Goal: Task Accomplishment & Management: Manage account settings

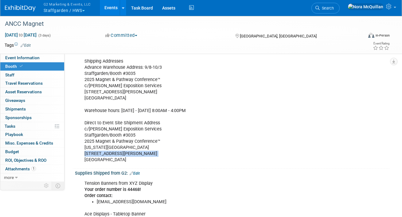
click at [71, 10] on button "G2 Marketing & Events, LLC Staffgarden / HWS" at bounding box center [71, 8] width 56 height 16
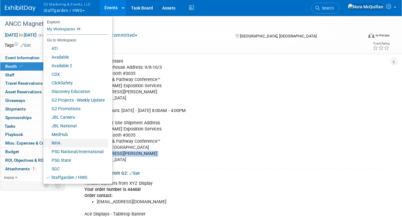
click at [66, 142] on link "NHA" at bounding box center [75, 143] width 64 height 9
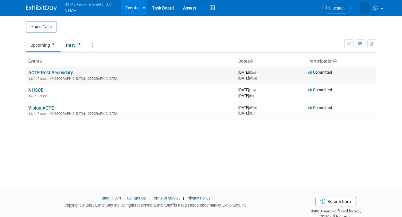
click at [36, 70] on link "ACTE Post Secondary" at bounding box center [51, 73] width 45 height 6
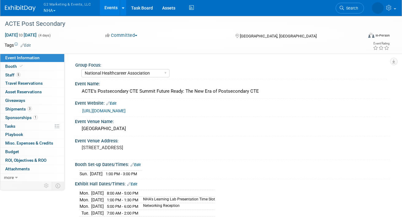
select select "National Healthcareer Association"
select select "In-house Created Form w/ Link"
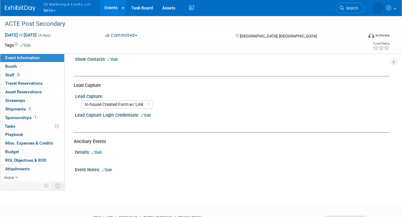
scroll to position [213, 0]
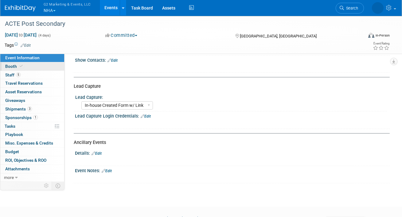
click at [35, 65] on link "Booth" at bounding box center [32, 66] width 64 height 8
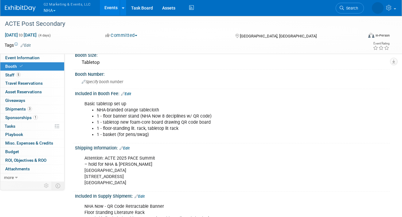
scroll to position [26, 0]
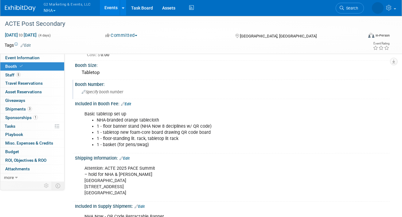
click at [104, 89] on div "Specify booth number" at bounding box center [232, 92] width 305 height 10
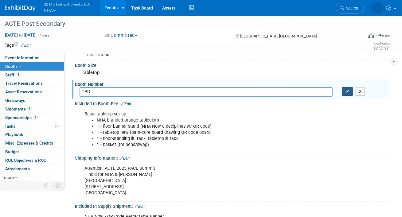
type input "TBD"
click at [347, 94] on button "button" at bounding box center [347, 91] width 11 height 9
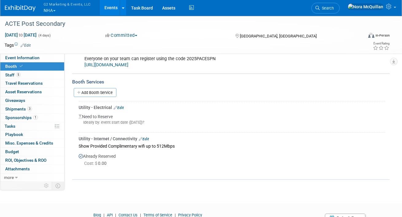
scroll to position [330, 0]
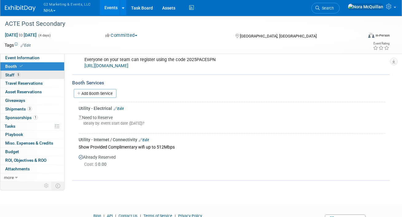
click at [41, 74] on link "5 Staff 5" at bounding box center [32, 75] width 64 height 8
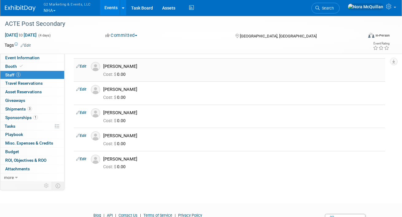
scroll to position [21, 0]
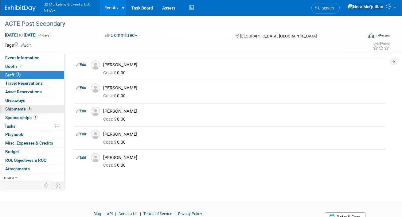
click at [17, 110] on span "Shipments 3" at bounding box center [18, 109] width 27 height 5
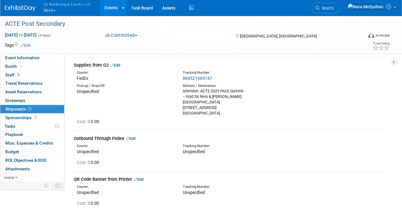
click at [191, 76] on link "884521665147" at bounding box center [197, 78] width 29 height 5
click at [35, 65] on link "Booth" at bounding box center [32, 66] width 64 height 8
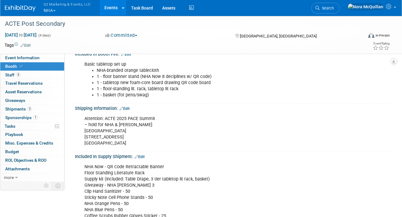
scroll to position [77, 0]
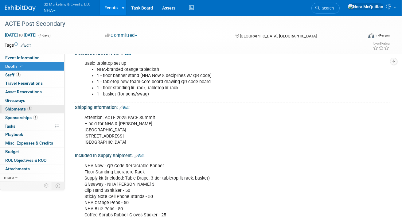
click at [17, 106] on link "3 Shipments 3" at bounding box center [32, 109] width 64 height 8
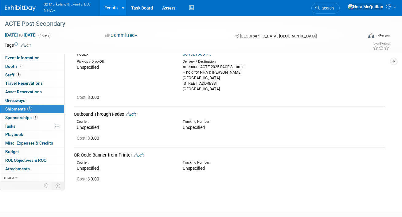
scroll to position [45, 0]
click at [141, 154] on link "Edit" at bounding box center [139, 155] width 10 height 5
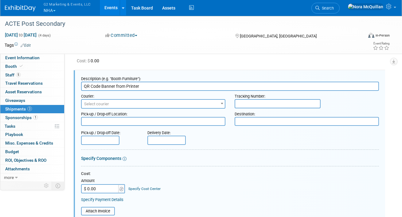
scroll to position [0, 0]
click at [256, 103] on input "text" at bounding box center [278, 103] width 86 height 9
type input "TBD"
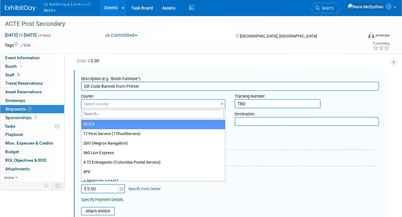
click at [105, 100] on span "Select courier" at bounding box center [153, 104] width 143 height 9
click at [103, 113] on input "search" at bounding box center [153, 114] width 141 height 9
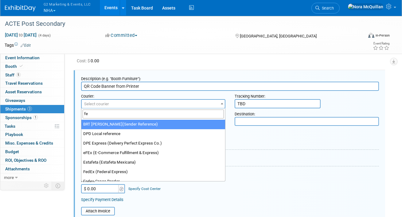
type input "fed"
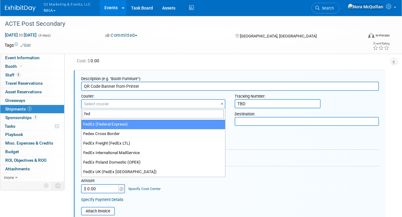
select select "206"
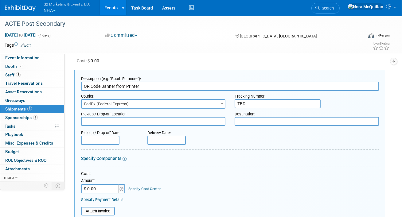
click at [270, 123] on textarea at bounding box center [307, 121] width 144 height 9
type textarea "T"
type textarea "S"
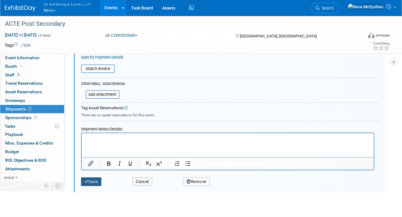
click at [97, 179] on button "Save" at bounding box center [91, 181] width 20 height 9
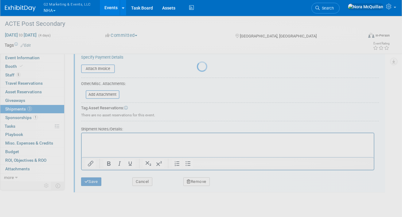
scroll to position [83, 0]
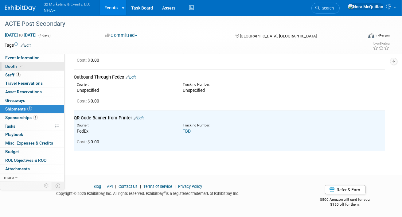
click at [41, 66] on link "Booth" at bounding box center [32, 66] width 64 height 8
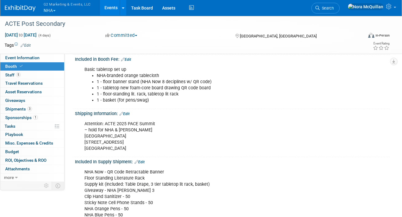
scroll to position [76, 0]
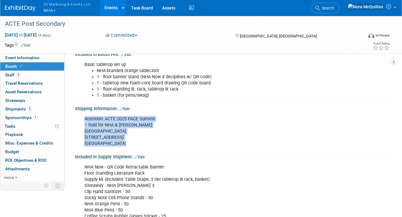
drag, startPoint x: 120, startPoint y: 141, endPoint x: 77, endPoint y: 118, distance: 49.0
click at [76, 118] on div "Attention: ACTE 2025 PACE Summit – hold for NHA & [PERSON_NAME][GEOGRAPHIC_DATA…" at bounding box center [232, 130] width 315 height 39
copy div "Attention: ACTE 2025 PACE Summit – hold for NHA & [PERSON_NAME][GEOGRAPHIC_DATA…"
click at [20, 117] on span "Sponsorships 1" at bounding box center [21, 117] width 33 height 5
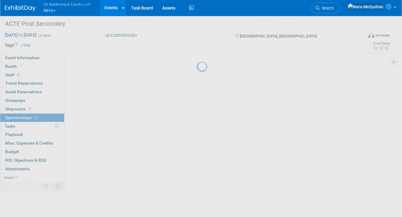
scroll to position [0, 0]
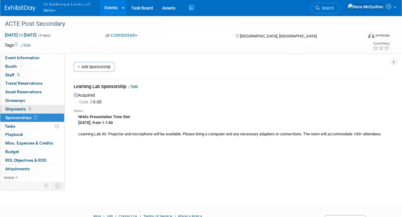
click at [18, 108] on span "Shipments 3" at bounding box center [18, 109] width 27 height 5
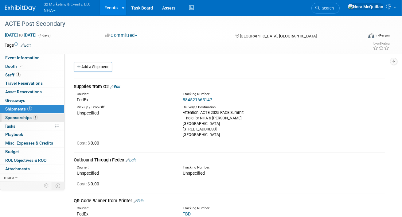
click at [33, 120] on link "1 Sponsorships 1" at bounding box center [32, 118] width 64 height 8
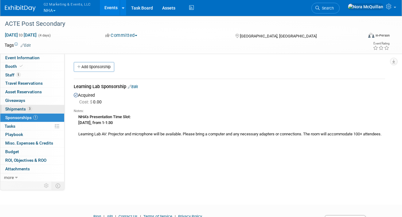
click at [24, 110] on span "Shipments 3" at bounding box center [18, 109] width 27 height 5
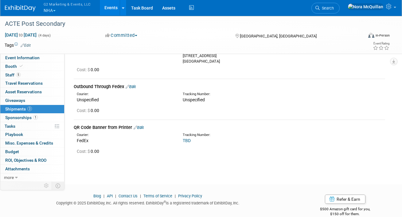
click at [141, 126] on link "Edit" at bounding box center [139, 127] width 10 height 5
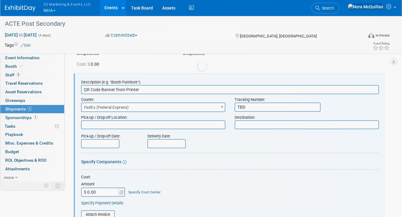
scroll to position [123, 0]
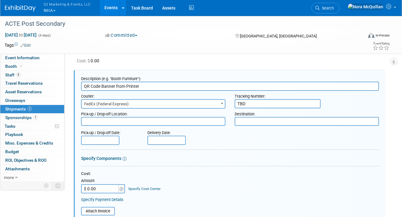
click at [245, 121] on textarea at bounding box center [307, 121] width 144 height 9
paste textarea "Attention: ACTE 2025 PACE Summit – hold for NHA & Verlene Perez Hilton Austin A…"
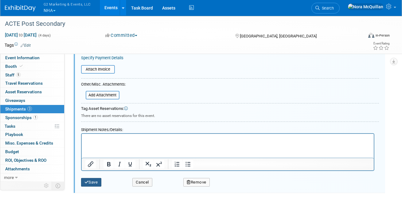
type textarea "Attention: ACTE 2025 PACE Summit – hold for NHA & Verlene Perez Hilton Austin A…"
click at [99, 178] on button "Save" at bounding box center [91, 182] width 20 height 9
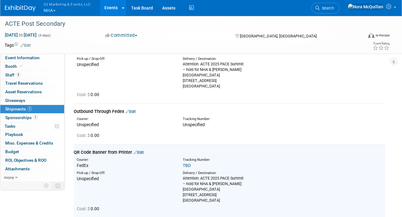
scroll to position [45, 0]
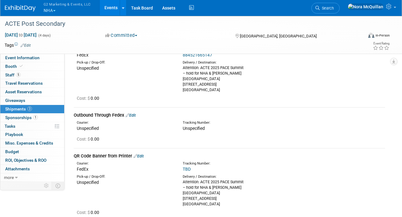
click at [55, 11] on button "G2 Marketing & Events, LLC NHA" at bounding box center [71, 8] width 56 height 16
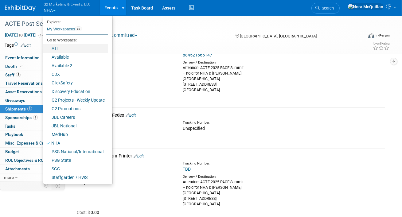
click at [56, 48] on link "ATI" at bounding box center [75, 48] width 64 height 9
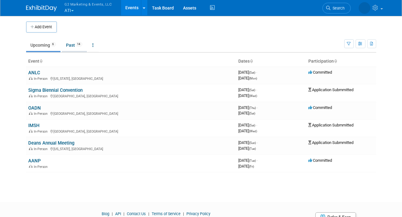
click at [67, 49] on link "Past 14" at bounding box center [74, 45] width 25 height 12
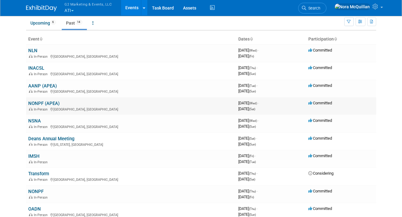
scroll to position [21, 0]
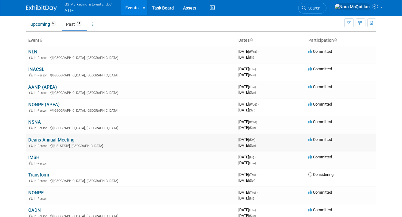
click at [36, 139] on link "Deans Annual Meeting" at bounding box center [52, 140] width 46 height 6
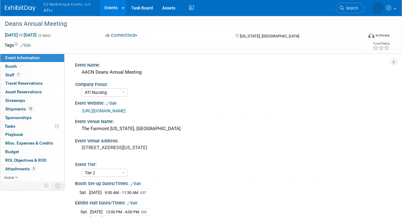
select select "ATI Nursing"
select select "Tier 2"
select select "Internal Link"
click at [12, 108] on span "Shipments 10" at bounding box center [19, 109] width 28 height 5
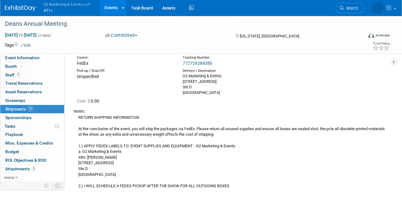
scroll to position [986, 0]
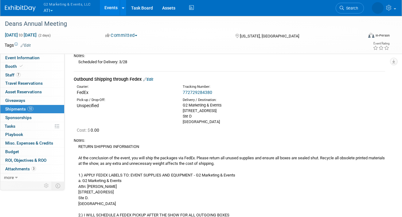
drag, startPoint x: 240, startPoint y: 169, endPoint x: 78, endPoint y: 101, distance: 175.9
click at [78, 143] on div "RETURN SHIPPING INFORMATION At the conclusion of the event, you will ship the p…" at bounding box center [229, 180] width 311 height 75
copy div "RETURN SHIPPING INFORMATION At the conclusion of the event, you will ship the p…"
click at [56, 9] on button "G2 Marketing & Events, LLC ATI" at bounding box center [71, 8] width 56 height 16
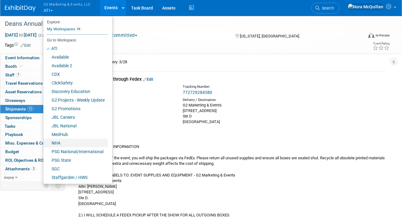
click at [62, 143] on link "NHA" at bounding box center [75, 143] width 64 height 9
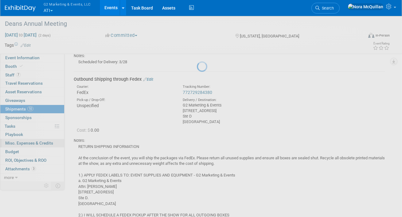
click at [197, 143] on div at bounding box center [201, 108] width 9 height 217
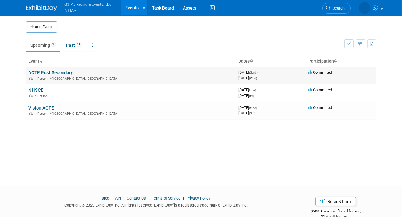
click at [36, 74] on link "ACTE Post Secondary" at bounding box center [51, 73] width 45 height 6
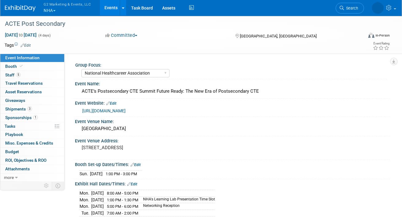
select select "National Healthcareer Association"
select select "In-house Created Form w/ Link"
click at [18, 110] on span "Shipments 3" at bounding box center [18, 109] width 27 height 5
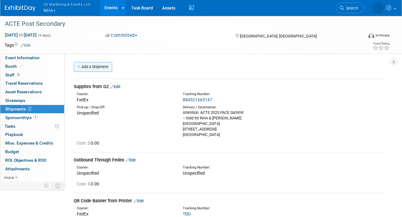
click at [104, 68] on link "Add a Shipment" at bounding box center [93, 67] width 38 height 10
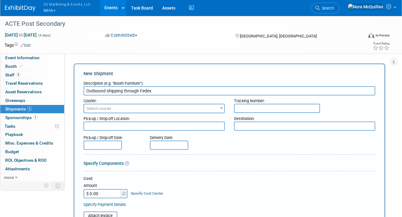
type input "Outbound shipping through Fedex"
click at [144, 103] on div "Courier:" at bounding box center [153, 99] width 141 height 8
click at [136, 105] on span "Select courier" at bounding box center [154, 108] width 140 height 9
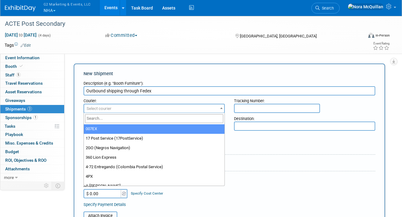
click at [129, 118] on input "search" at bounding box center [154, 118] width 138 height 9
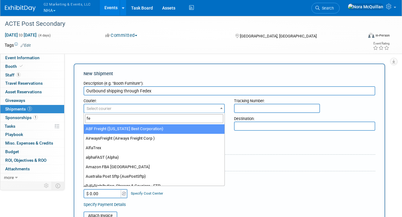
type input "fed"
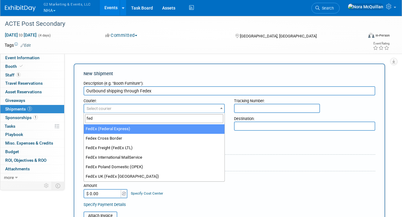
select select "206"
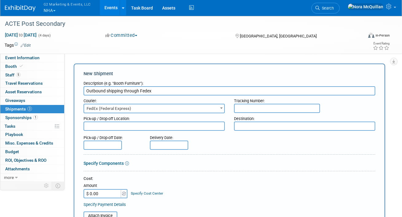
click at [269, 110] on input "text" at bounding box center [277, 108] width 86 height 9
type input "TBD"
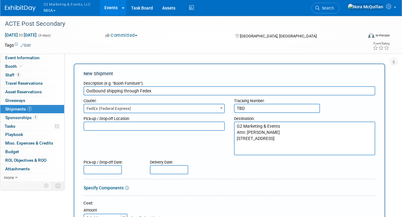
scroll to position [152, 0]
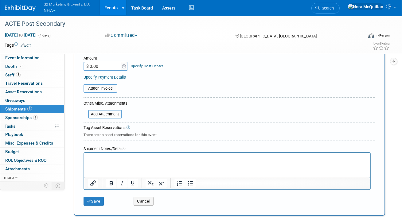
type textarea "G2 Marketing & Events Attn: [PERSON_NAME] [STREET_ADDRESS]"
click at [96, 160] on p "Rich Text Area. Press ALT-0 for help." at bounding box center [226, 158] width 279 height 6
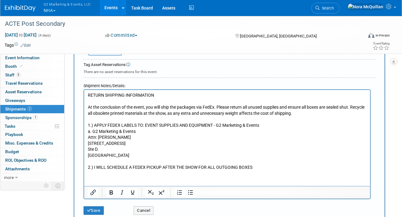
scroll to position [226, 0]
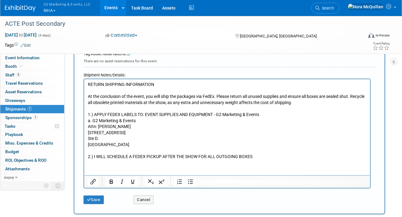
drag, startPoint x: 128, startPoint y: 127, endPoint x: 98, endPoint y: 126, distance: 29.8
click at [98, 126] on p "RETURN SHIPPING INFORMATION At the conclusion of the event, you will ship the p…" at bounding box center [226, 120] width 279 height 78
drag, startPoint x: 102, startPoint y: 139, endPoint x: 87, endPoint y: 134, distance: 16.1
click at [87, 134] on html "RETURN SHIPPING INFORMATION At the conclusion of the event, you will ship the p…" at bounding box center [227, 119] width 286 height 81
click at [96, 199] on button "Save" at bounding box center [93, 200] width 20 height 9
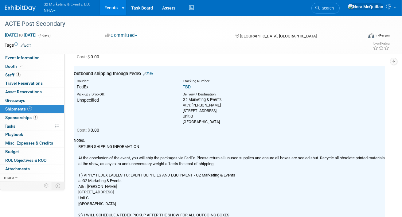
scroll to position [0, 0]
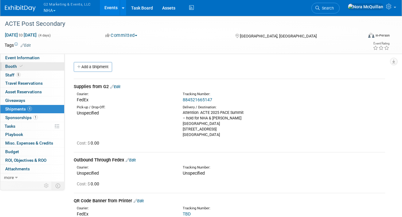
click at [26, 64] on link "Booth" at bounding box center [32, 66] width 64 height 8
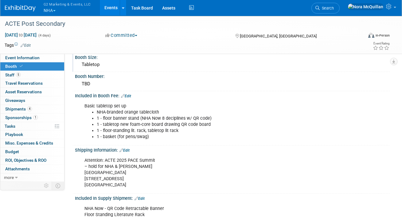
scroll to position [39, 0]
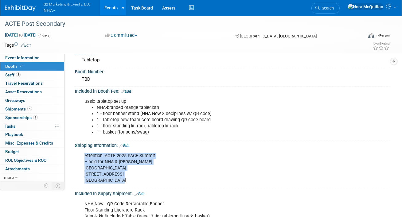
drag, startPoint x: 122, startPoint y: 181, endPoint x: 76, endPoint y: 151, distance: 54.2
click at [76, 151] on div "Attention: ACTE 2025 PACE Summit – hold for NHA & Verlene Perez Hilton Austin A…" at bounding box center [232, 167] width 315 height 39
copy div "Attention: ACTE 2025 PACE Summit – hold for NHA & Verlene Perez Hilton Austin A…"
click at [32, 59] on span "Event Information" at bounding box center [22, 57] width 34 height 5
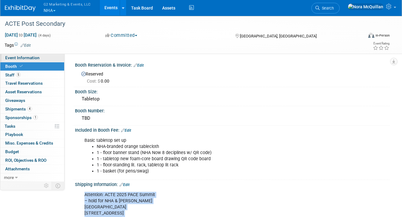
select select "National Healthcareer Association"
select select "In-house Created Form w/ Link"
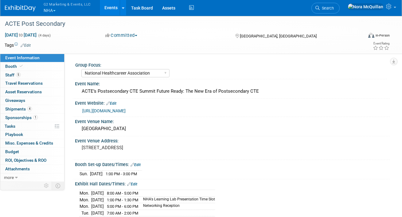
click at [111, 11] on link "Events" at bounding box center [111, 7] width 22 height 15
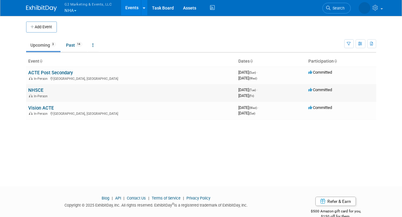
click at [37, 90] on link "NHSCE" at bounding box center [36, 90] width 15 height 6
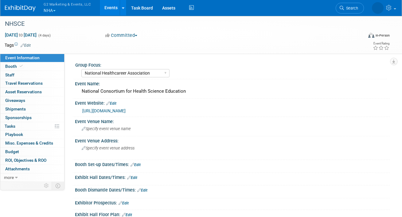
select select "National Healthcareer Association"
click at [29, 67] on link "Booth" at bounding box center [32, 66] width 64 height 8
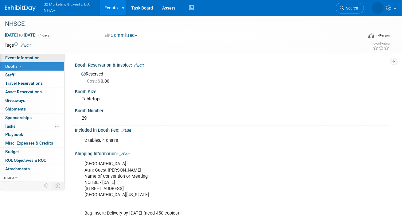
click at [28, 58] on span "Event Information" at bounding box center [22, 57] width 34 height 5
select select "National Healthcareer Association"
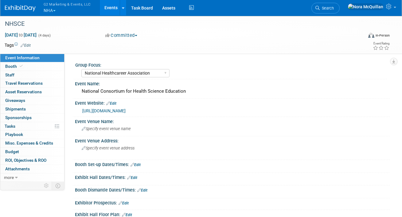
click at [52, 10] on button "G2 Marketing & Events, LLC NHA" at bounding box center [71, 8] width 56 height 16
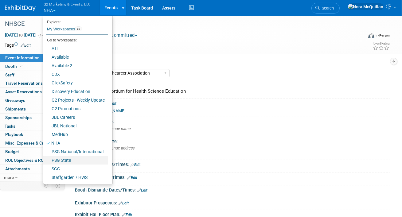
click at [61, 159] on link "PSG State" at bounding box center [75, 160] width 64 height 9
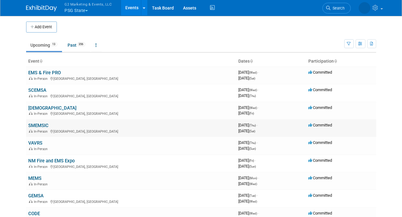
click at [40, 124] on link "SMEMSIC" at bounding box center [39, 126] width 20 height 6
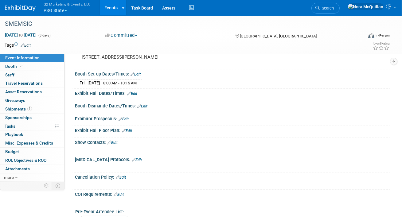
scroll to position [101, 0]
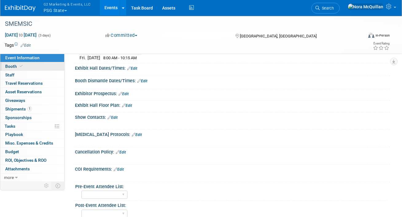
click at [40, 66] on link "Booth" at bounding box center [32, 66] width 64 height 8
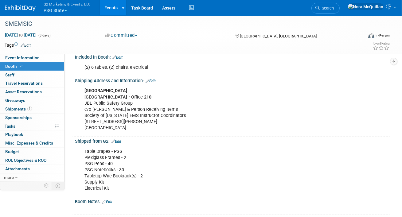
scroll to position [72, 0]
drag, startPoint x: 133, startPoint y: 126, endPoint x: 83, endPoint y: 92, distance: 59.9
click at [83, 92] on div "[GEOGRAPHIC_DATA] • Office 210 JBL Public Safety Group c/o [PERSON_NAME] & Pers…" at bounding box center [204, 109] width 248 height 49
copy div "[GEOGRAPHIC_DATA] • Office 210 JBL Public Safety Group c/o [PERSON_NAME] & Pers…"
click at [35, 56] on span "Event Information" at bounding box center [22, 57] width 34 height 5
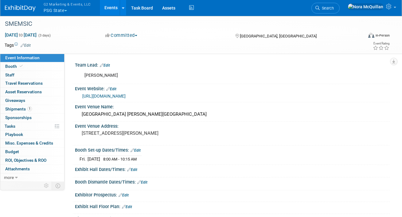
scroll to position [40, 0]
